Goal: Find specific page/section: Find specific page/section

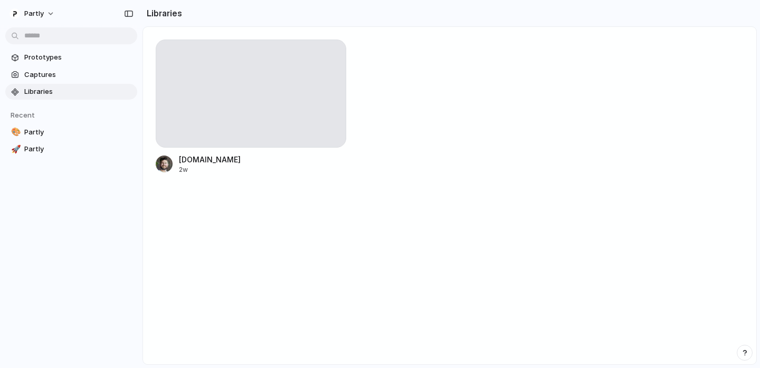
click at [212, 137] on div at bounding box center [251, 94] width 191 height 108
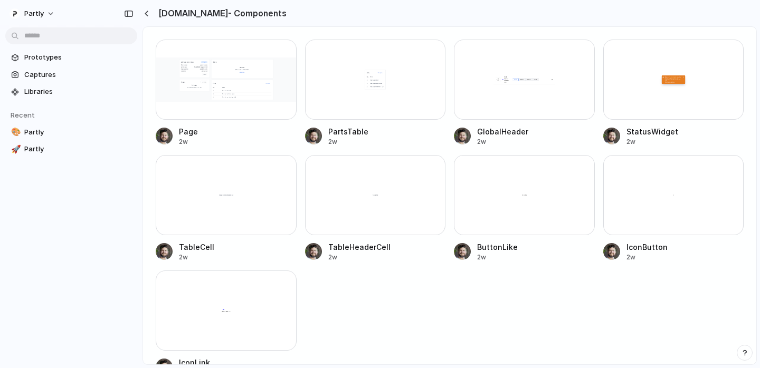
click at [222, 212] on div at bounding box center [226, 195] width 141 height 80
click at [562, 213] on div at bounding box center [524, 195] width 141 height 80
click at [73, 91] on span "Libraries" at bounding box center [78, 92] width 109 height 11
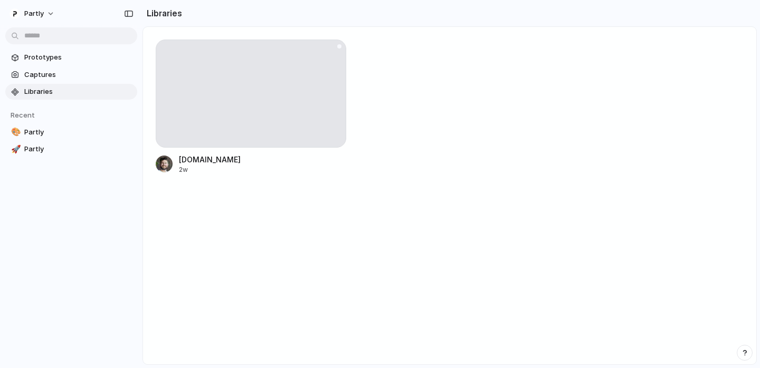
click at [308, 94] on div at bounding box center [251, 94] width 191 height 108
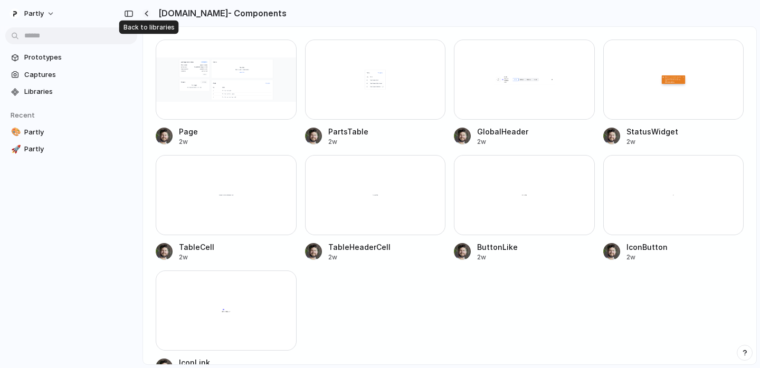
click at [148, 13] on div "button" at bounding box center [146, 14] width 5 height 6
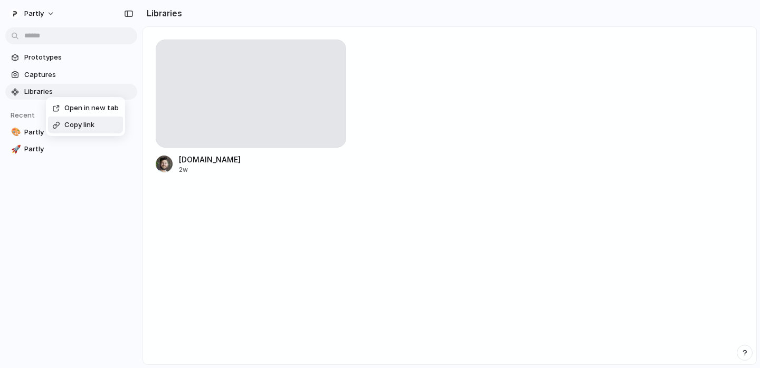
click at [244, 220] on div "Open in new tab Copy link" at bounding box center [380, 184] width 760 height 368
click at [284, 167] on div "No results found" at bounding box center [380, 184] width 760 height 368
click at [203, 246] on div "No results found" at bounding box center [380, 184] width 760 height 368
